Goal: Navigation & Orientation: Find specific page/section

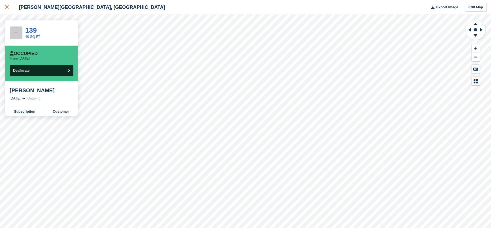
click at [7, 7] on icon at bounding box center [6, 6] width 3 height 3
